Goal: Navigation & Orientation: Understand site structure

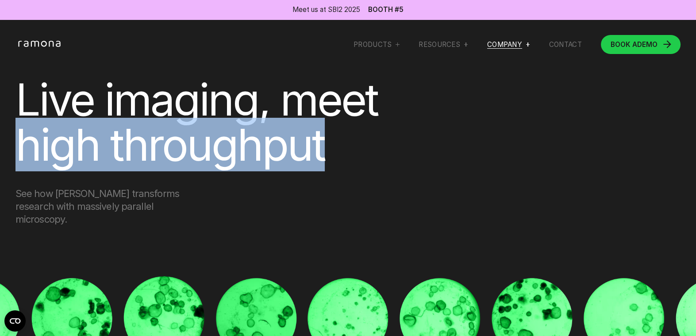
click at [496, 49] on div "Company" at bounding box center [504, 44] width 35 height 9
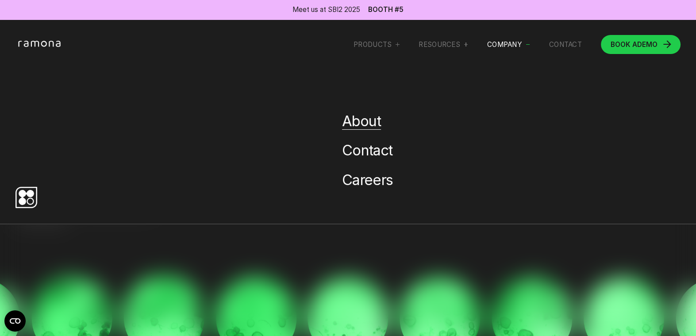
click at [350, 123] on link "About" at bounding box center [361, 121] width 38 height 18
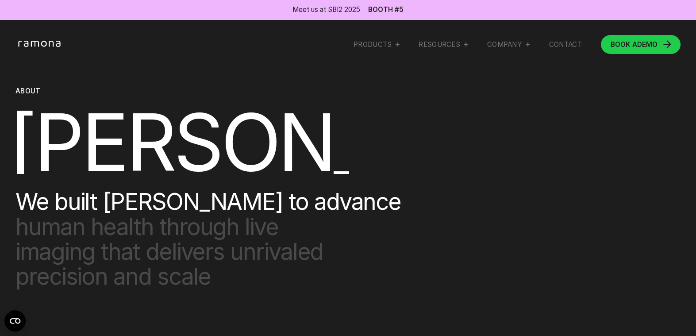
click at [465, 46] on nav "Products Solutions for teams tackling QC, high-throughput drug screening, and r…" at bounding box center [468, 44] width 228 height 9
click at [458, 43] on div "RESOURCES" at bounding box center [443, 44] width 49 height 9
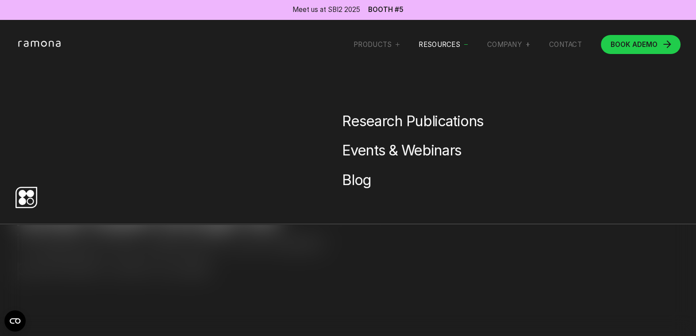
click at [141, 260] on div at bounding box center [348, 187] width 696 height 336
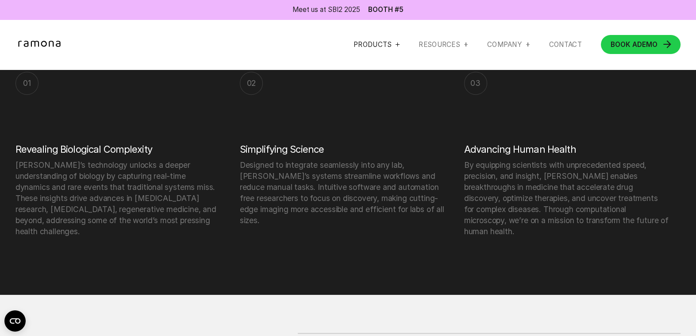
scroll to position [1106, 0]
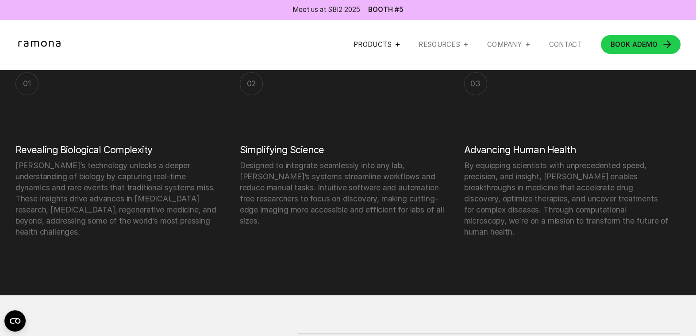
click at [390, 46] on div "Products" at bounding box center [377, 44] width 46 height 9
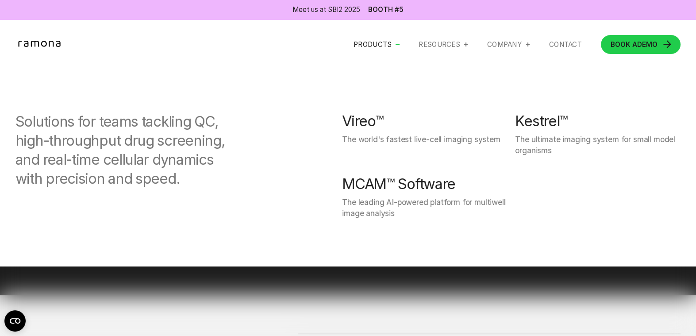
scroll to position [0, 0]
